Goal: Answer question/provide support

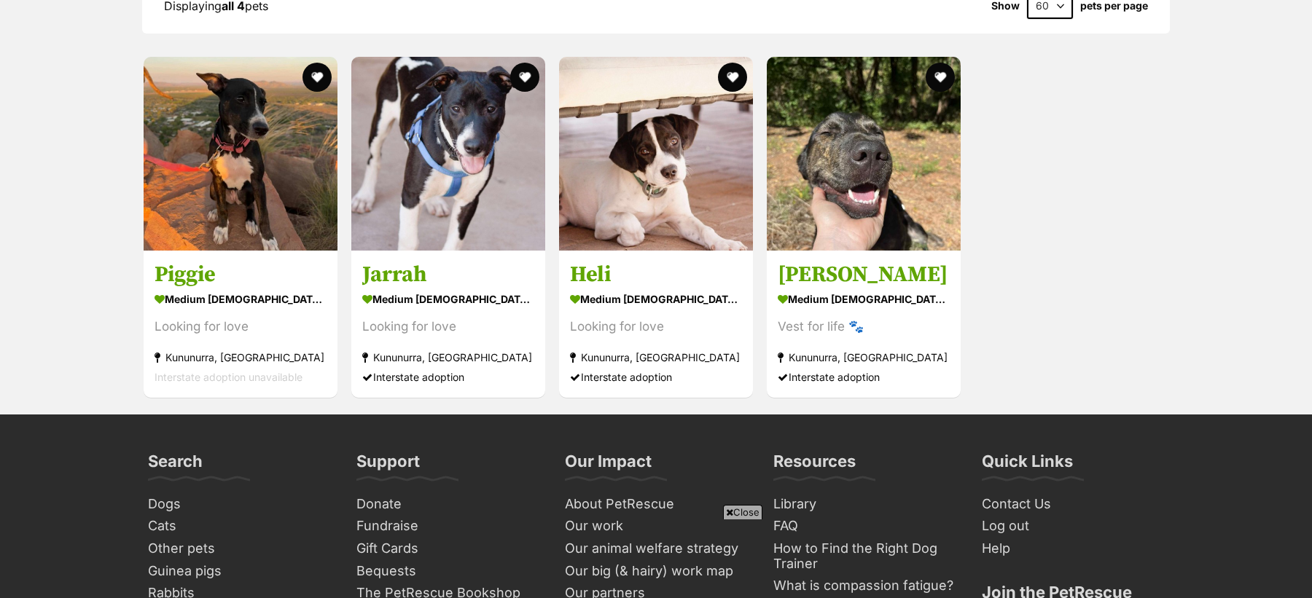
click at [737, 510] on span "Close" at bounding box center [742, 512] width 39 height 15
click at [1046, 346] on div "Piggie medium female Dog Looking for love Kununurra, WA Interstate adoption una…" at bounding box center [655, 227] width 1027 height 344
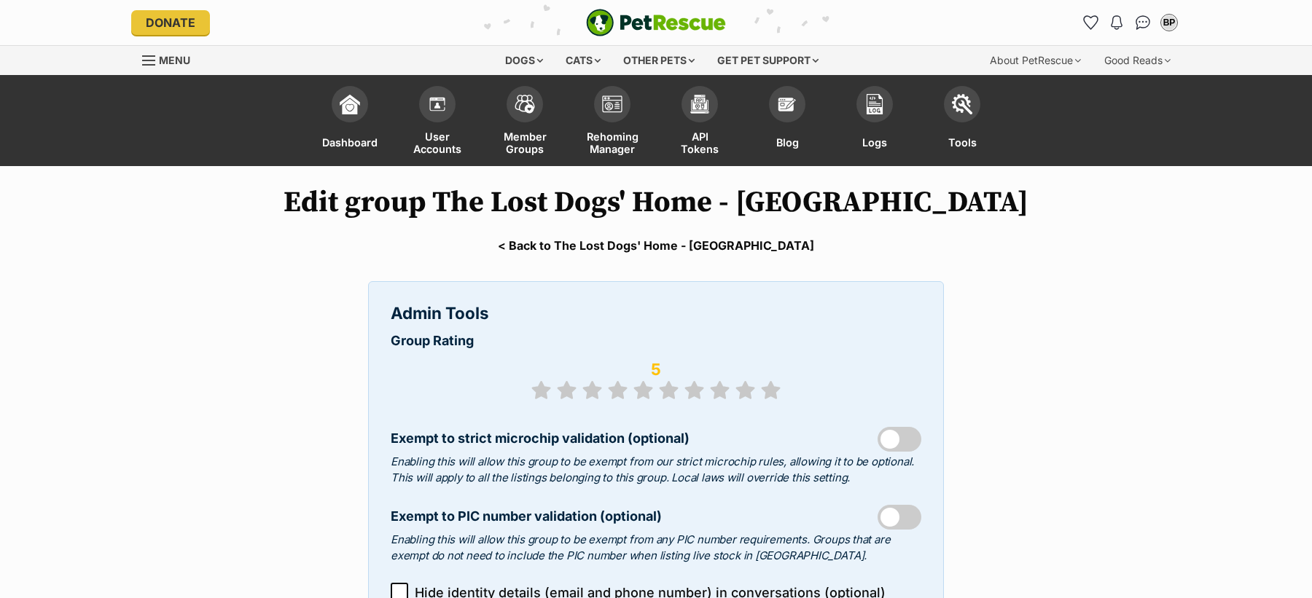
select select "shelter"
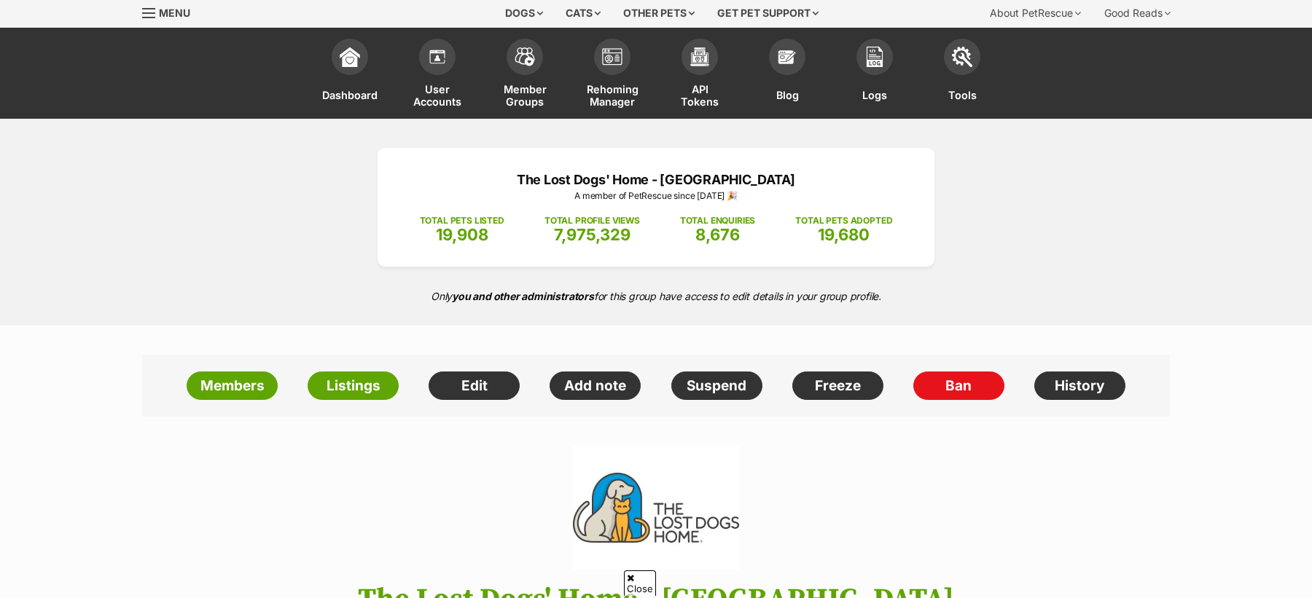
scroll to position [49, 0]
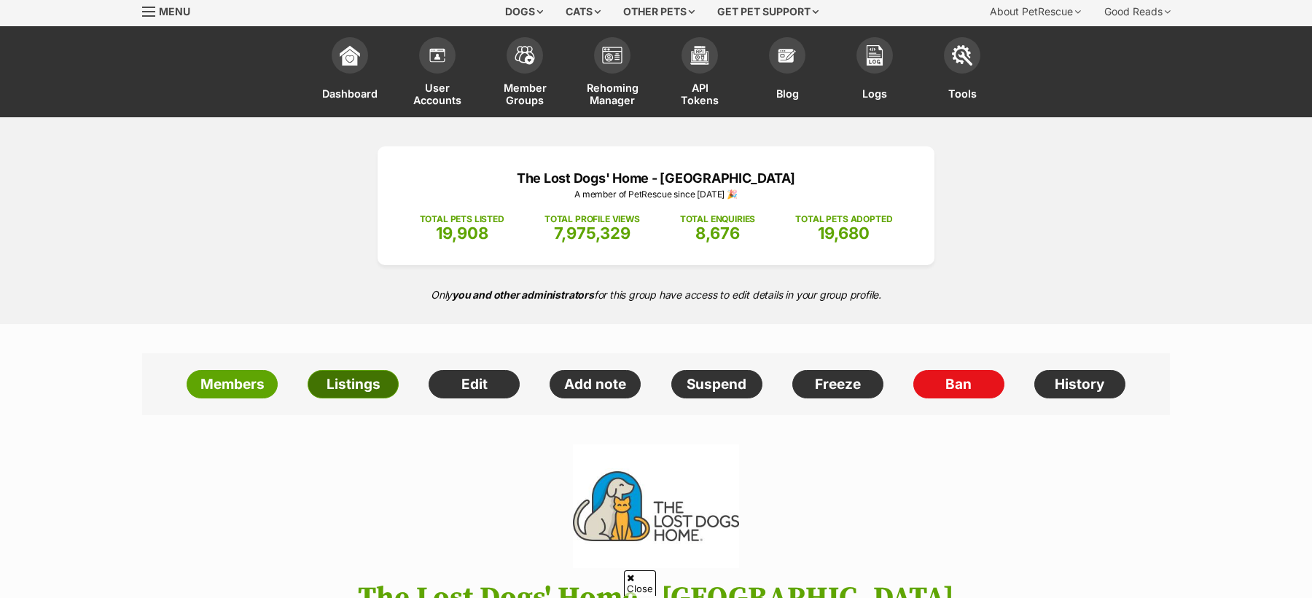
click at [364, 396] on link "Listings" at bounding box center [352, 384] width 91 height 29
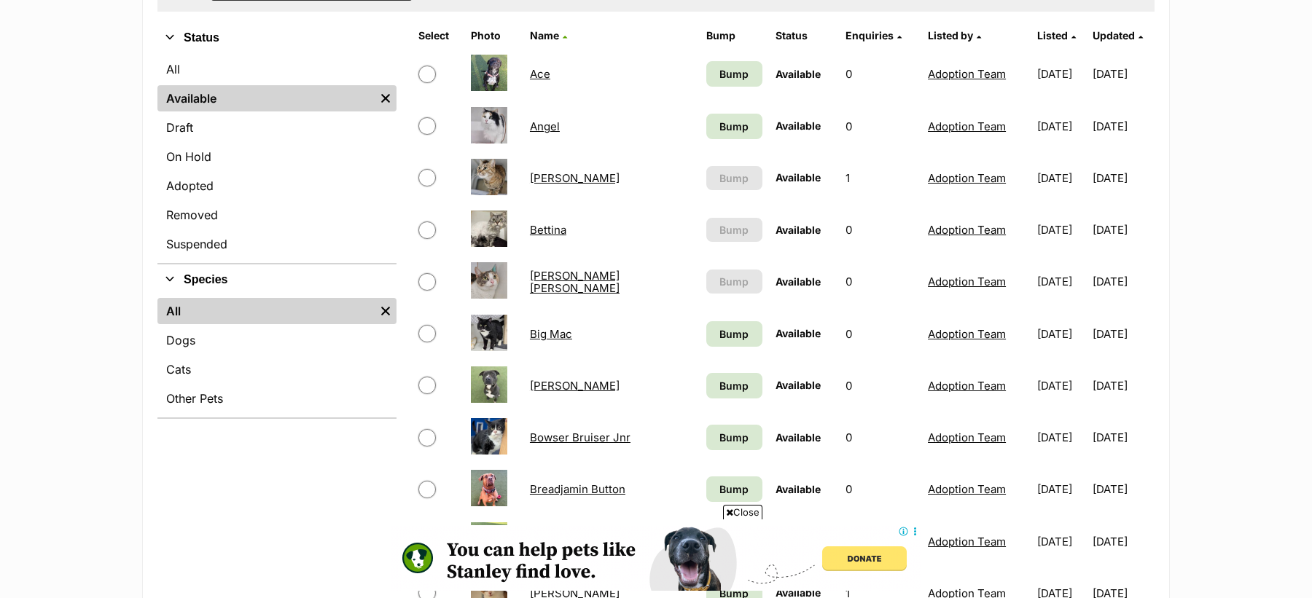
click at [555, 177] on link "[PERSON_NAME]" at bounding box center [575, 178] width 90 height 14
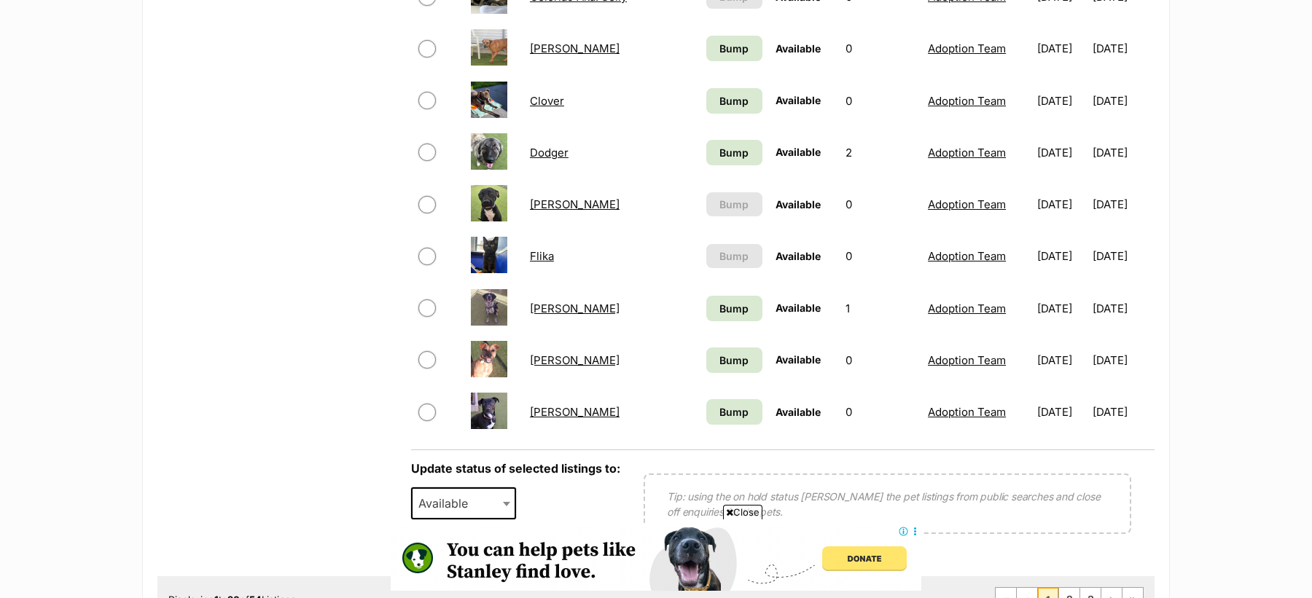
scroll to position [1037, 0]
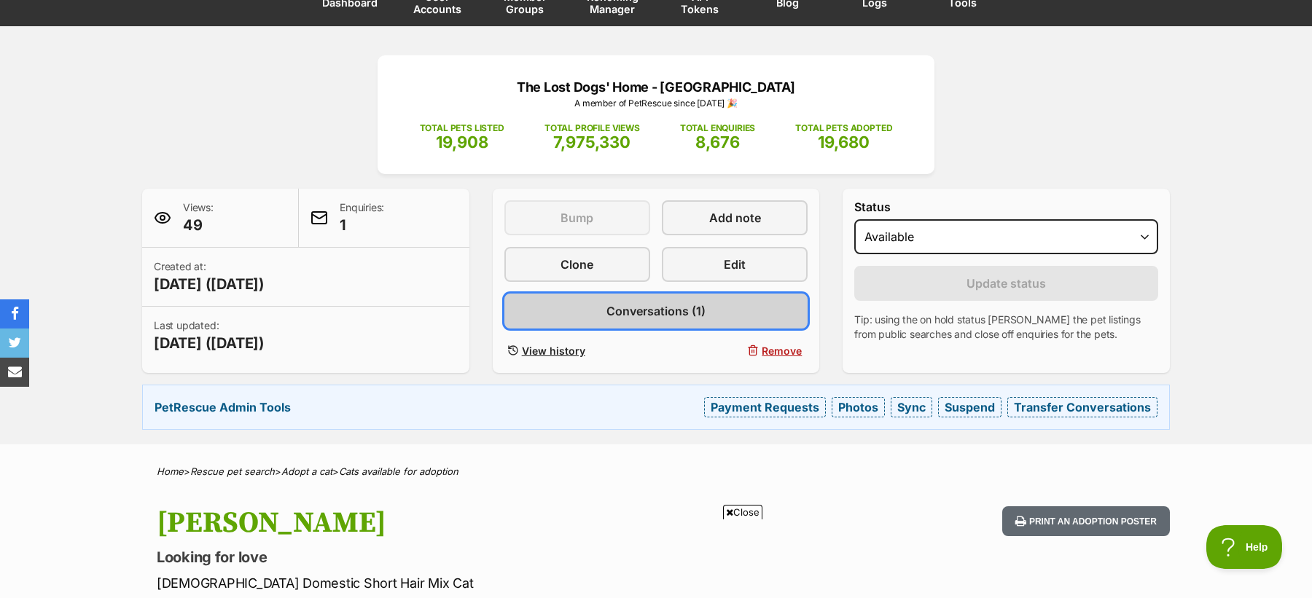
click at [662, 318] on span "Conversations (1)" at bounding box center [655, 310] width 99 height 17
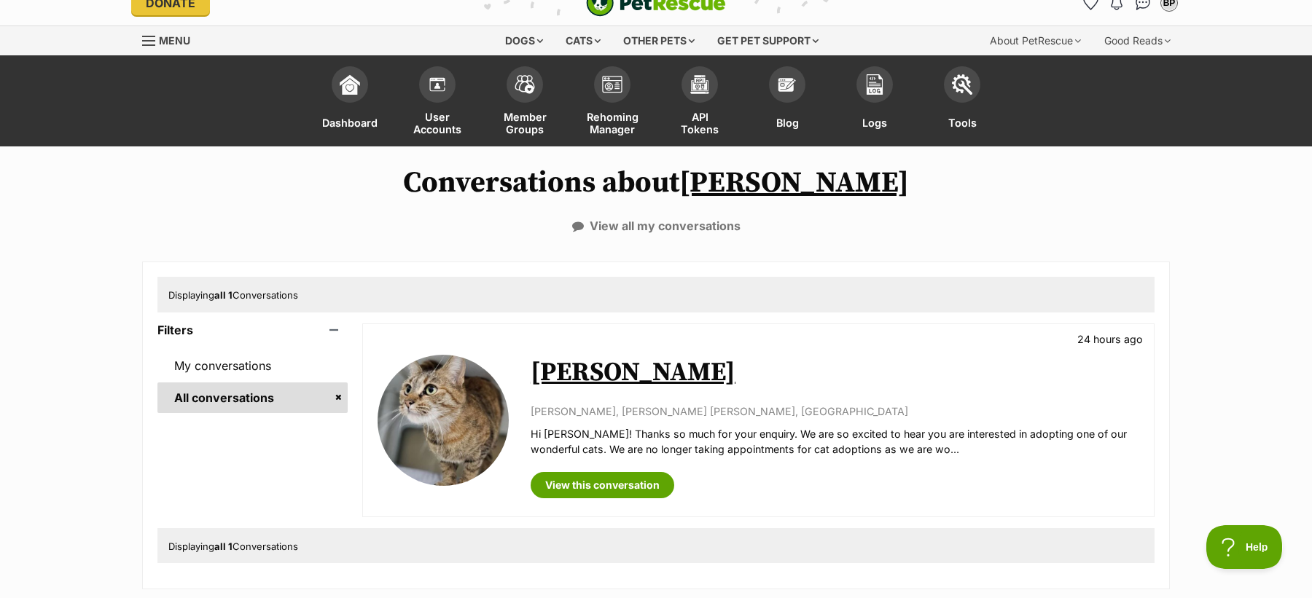
click at [609, 378] on link "Angelina" at bounding box center [632, 372] width 205 height 33
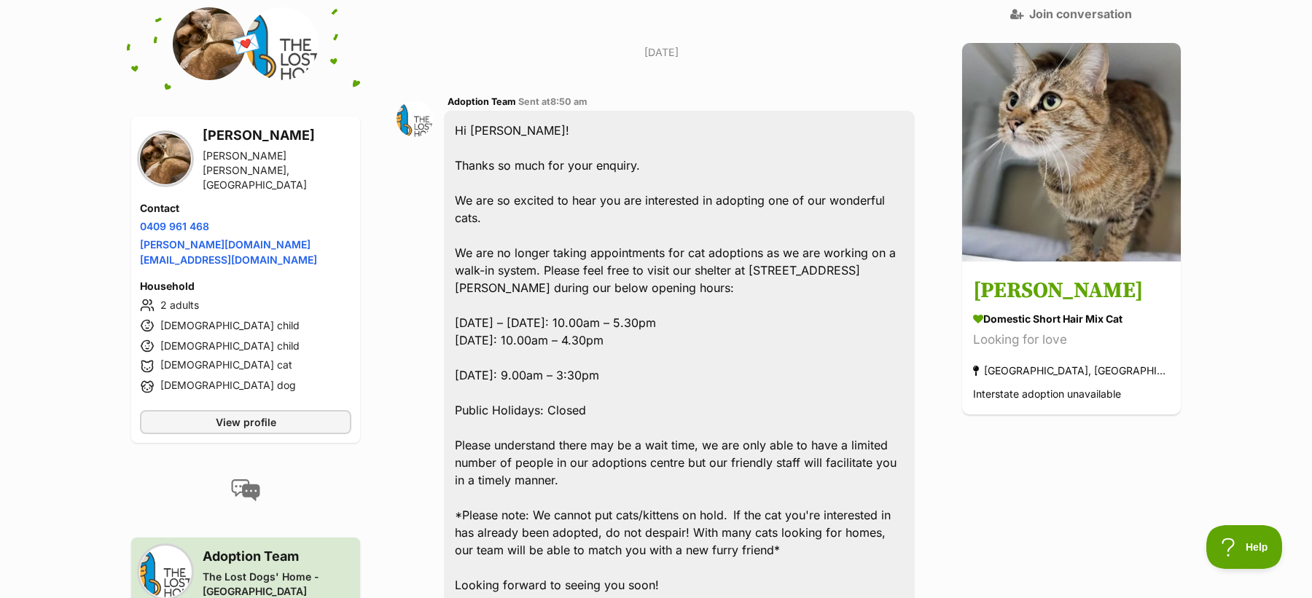
scroll to position [1167, 0]
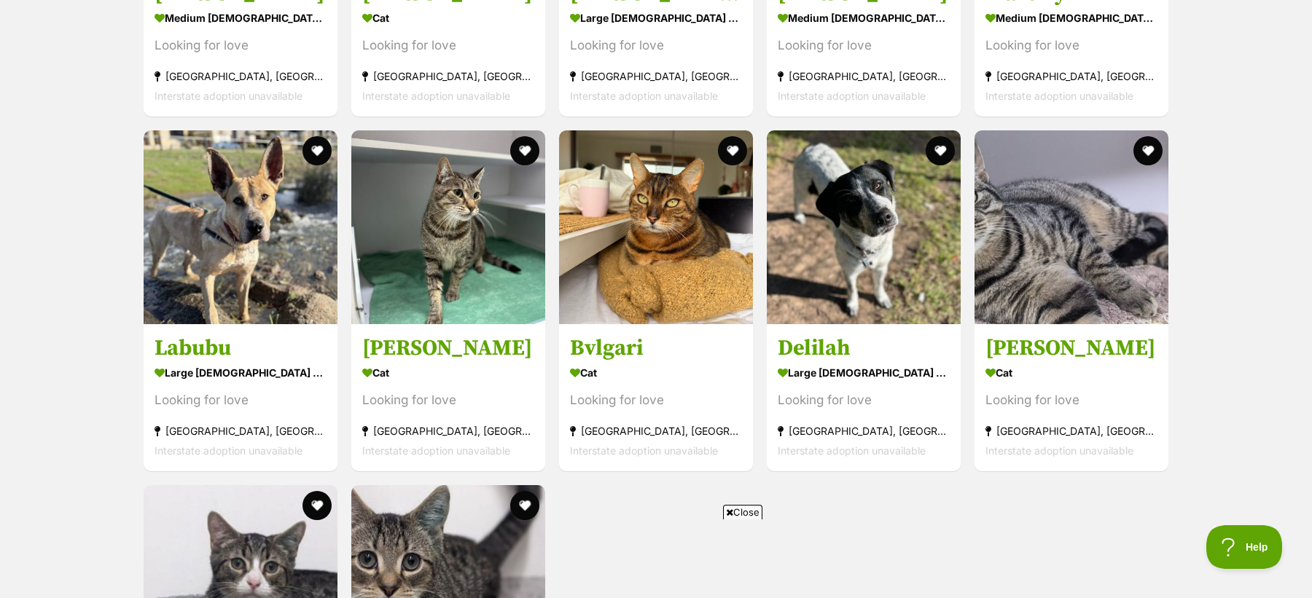
scroll to position [3895, 0]
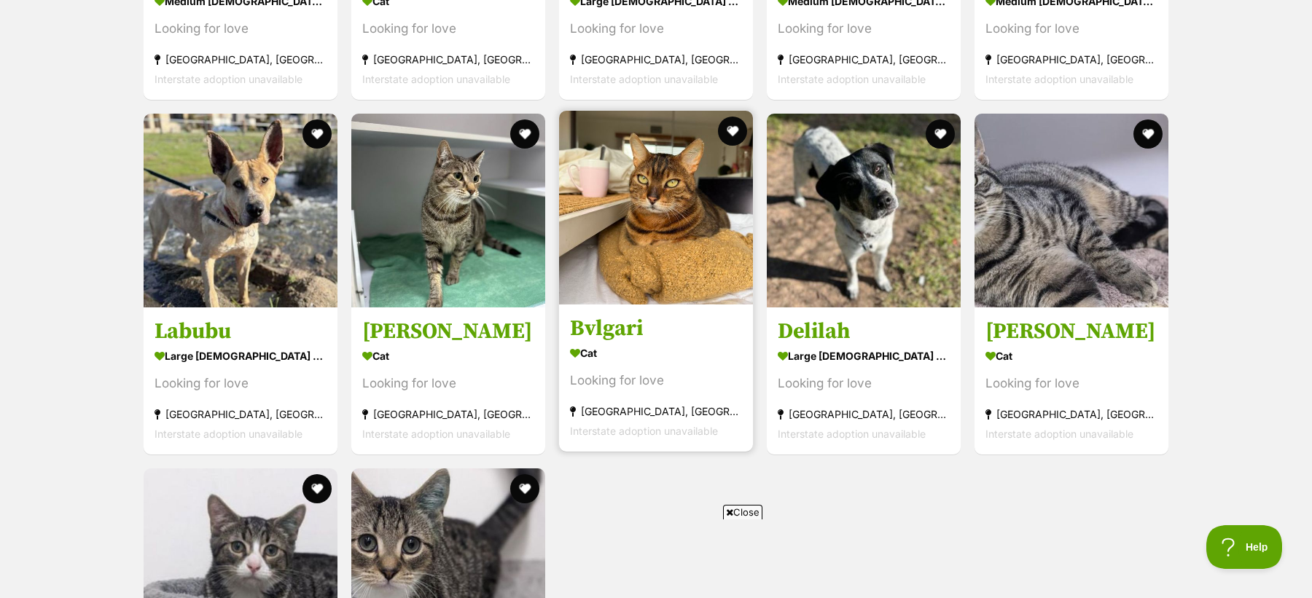
click at [700, 346] on div "Cat" at bounding box center [656, 352] width 172 height 21
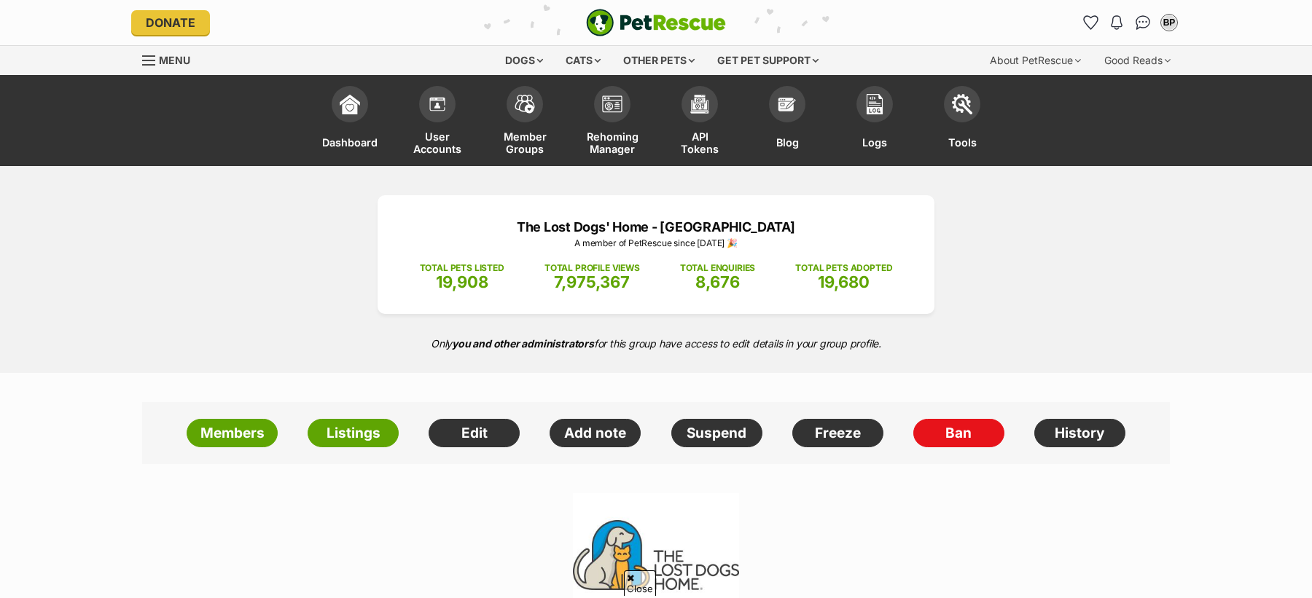
click at [513, 117] on link "Member Groups" at bounding box center [524, 122] width 87 height 87
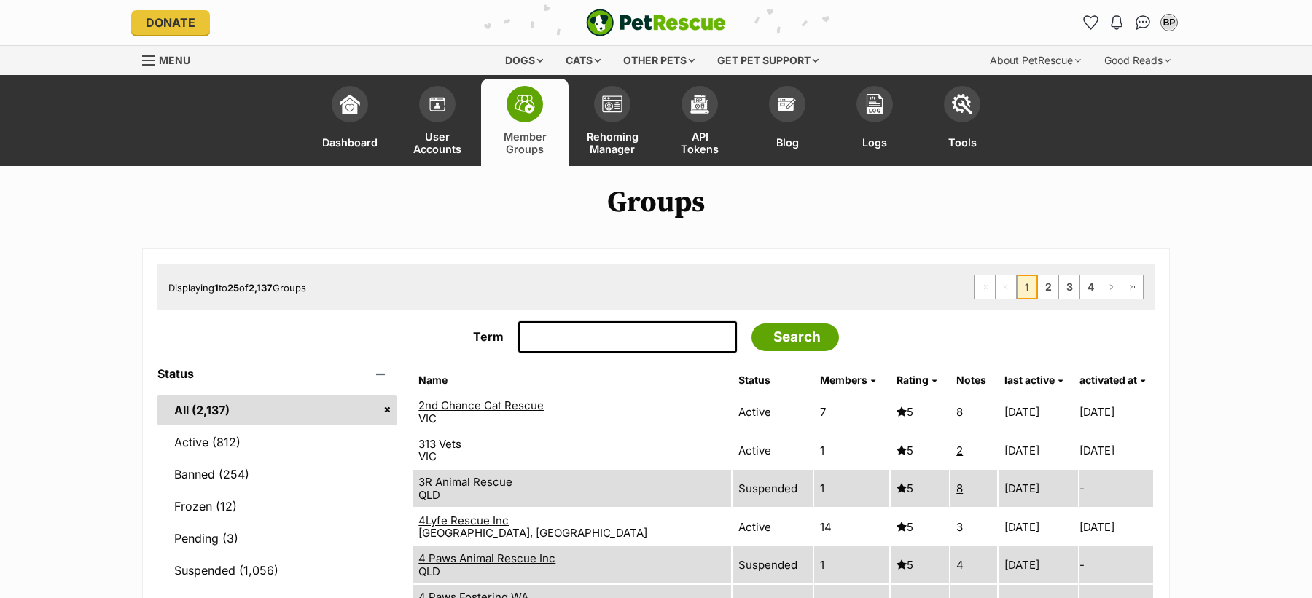
click at [556, 334] on input "Term" at bounding box center [627, 337] width 219 height 32
type input "lost dog"
click at [751, 324] on input "Search" at bounding box center [794, 338] width 87 height 28
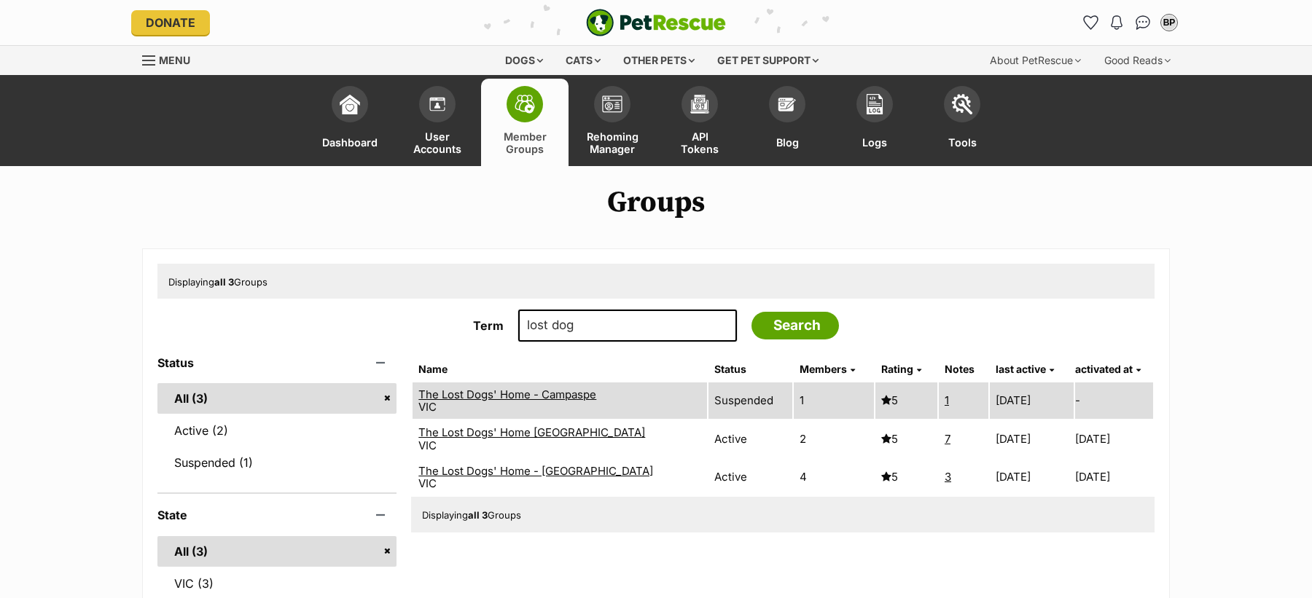
click at [525, 431] on link "The Lost Dogs' Home [GEOGRAPHIC_DATA]" at bounding box center [531, 433] width 227 height 14
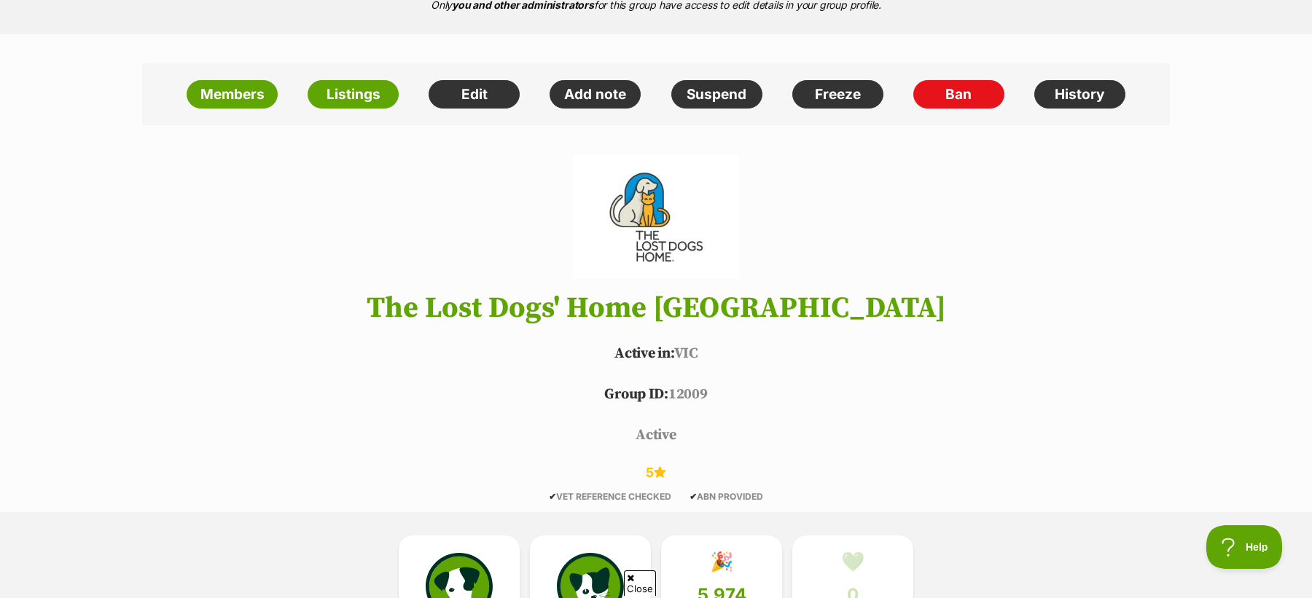
click at [550, 313] on h1 "The Lost Dogs' Home Cranbourne" at bounding box center [655, 308] width 1071 height 32
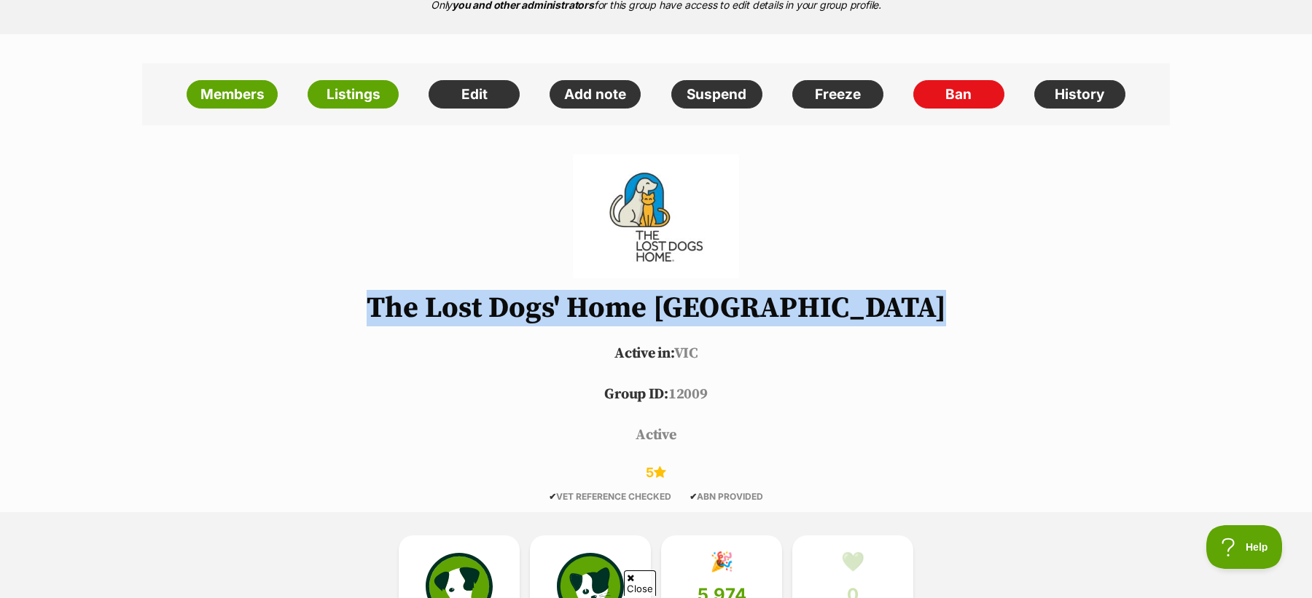
click at [550, 313] on h1 "The Lost Dogs' Home Cranbourne" at bounding box center [655, 308] width 1071 height 32
copy header "The Lost Dogs' Home Cranbourne"
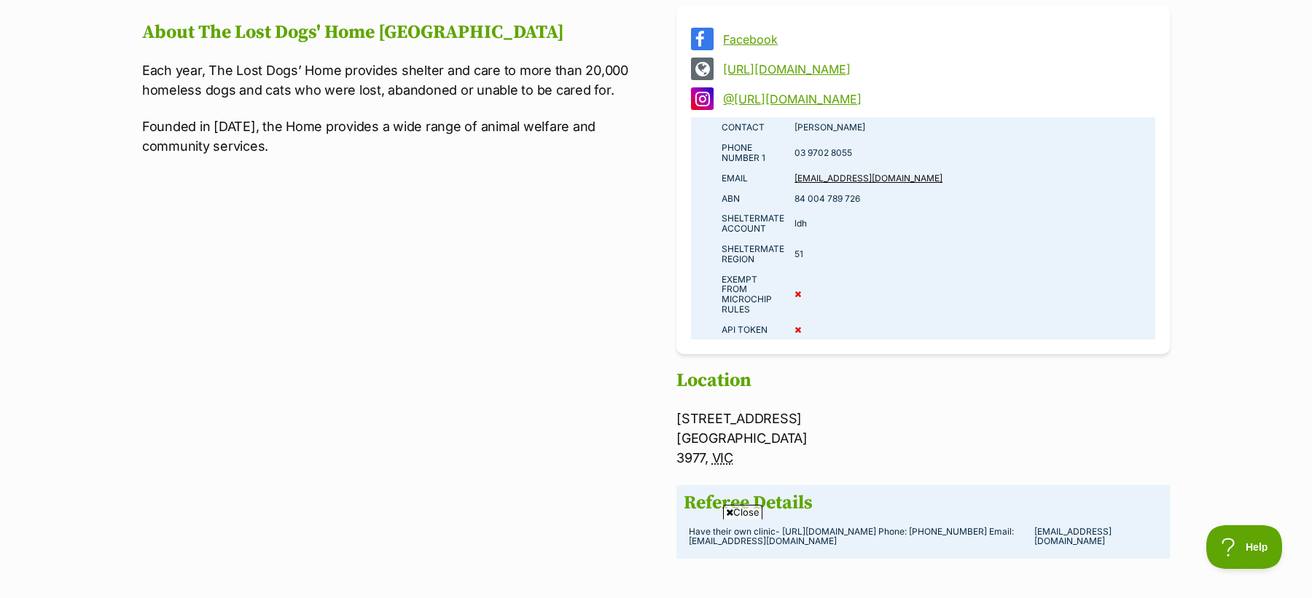
scroll to position [1043, 0]
